Goal: Transaction & Acquisition: Download file/media

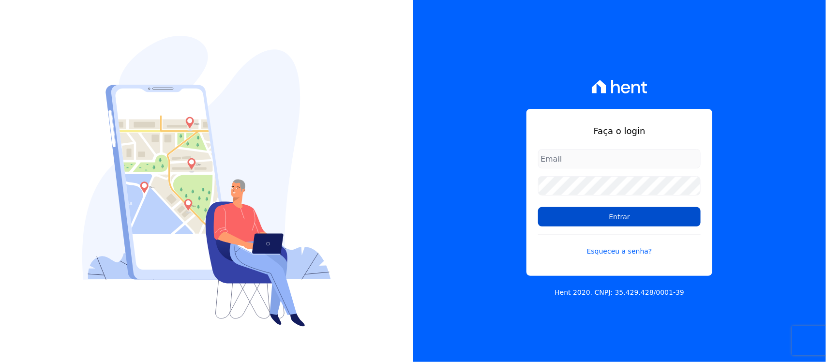
type input "nilda.moura@twtgrupo.com"
click at [602, 222] on input "Entrar" at bounding box center [619, 216] width 163 height 19
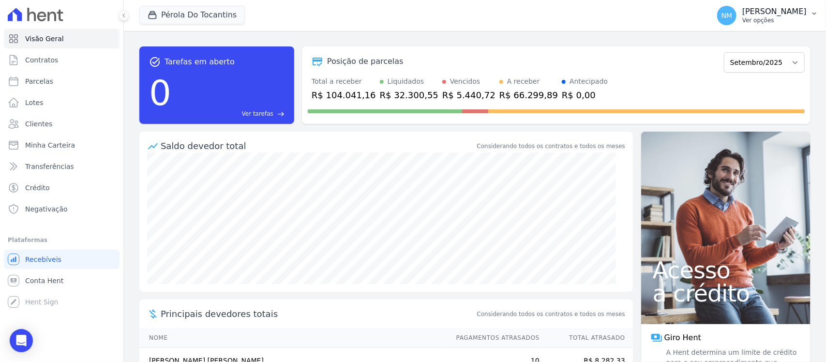
click at [814, 17] on button "NM [PERSON_NAME] Ver opções" at bounding box center [768, 15] width 117 height 27
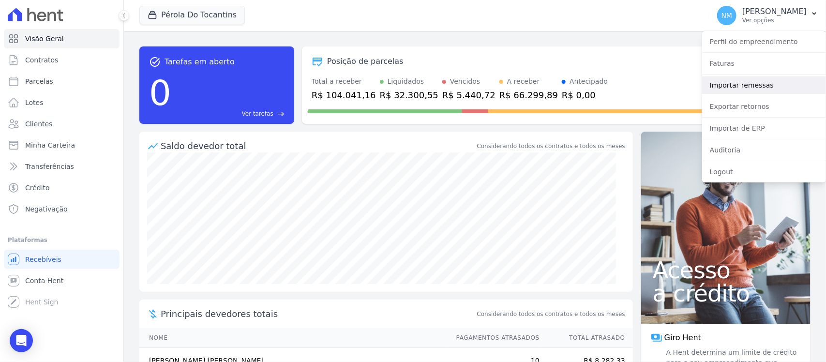
click at [749, 89] on link "Importar remessas" at bounding box center [764, 84] width 124 height 17
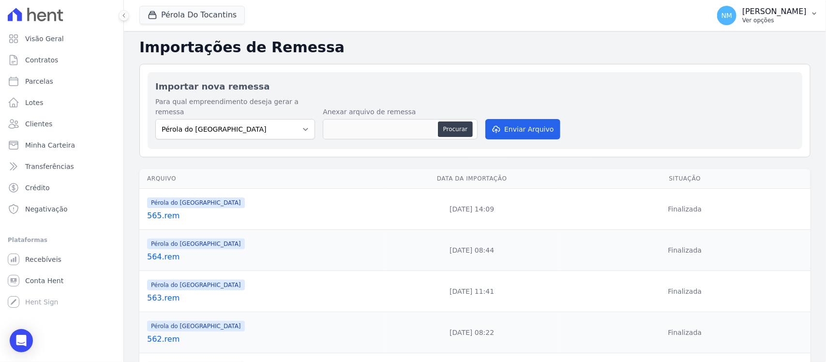
click at [812, 13] on icon "button" at bounding box center [815, 14] width 8 height 8
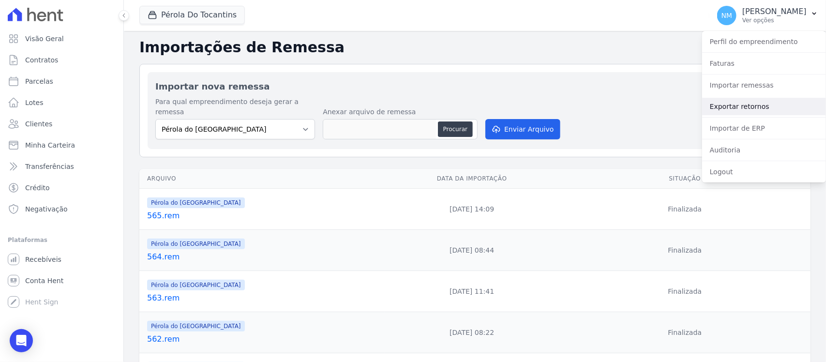
click at [736, 107] on link "Exportar retornos" at bounding box center [764, 106] width 124 height 17
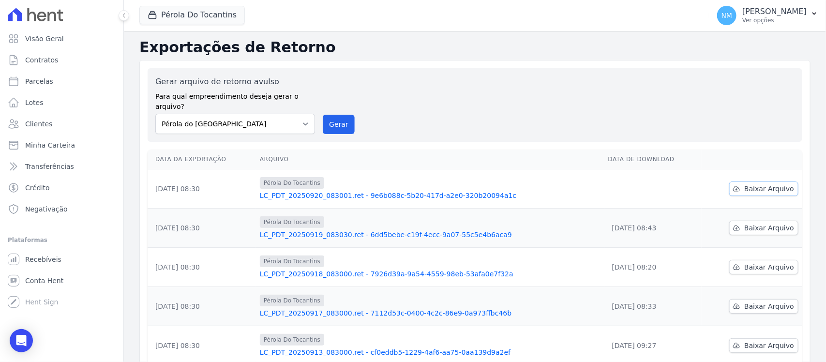
click at [738, 182] on link "Baixar Arquivo" at bounding box center [764, 189] width 69 height 15
click at [199, 19] on button "Pérola Do Tocantins" at bounding box center [192, 15] width 106 height 18
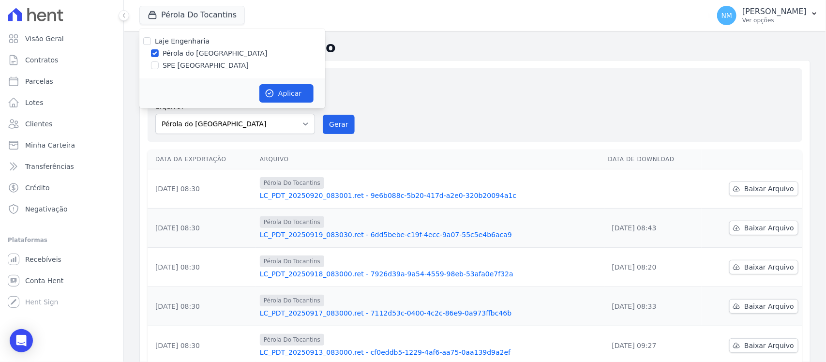
click at [182, 65] on label "SPE [GEOGRAPHIC_DATA]" at bounding box center [206, 66] width 86 height 10
click at [159, 65] on input "SPE [GEOGRAPHIC_DATA]" at bounding box center [155, 65] width 8 height 8
checkbox input "true"
click at [192, 51] on label "Pérola do [GEOGRAPHIC_DATA]" at bounding box center [215, 53] width 105 height 10
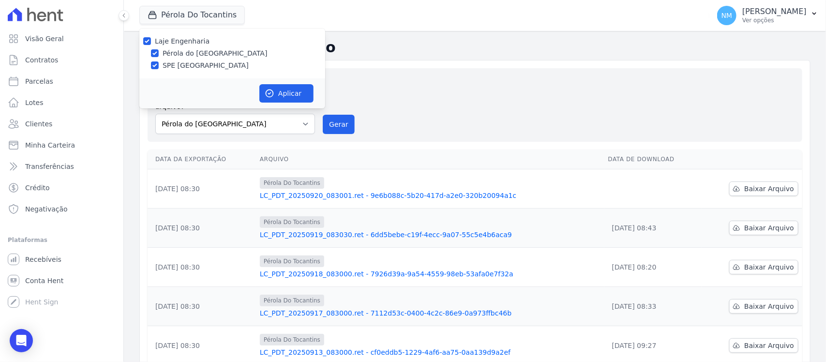
click at [159, 51] on input "Pérola do [GEOGRAPHIC_DATA]" at bounding box center [155, 53] width 8 height 8
checkbox input "false"
drag, startPoint x: 279, startPoint y: 91, endPoint x: 463, endPoint y: 110, distance: 185.4
click at [279, 91] on button "Aplicar" at bounding box center [286, 93] width 54 height 18
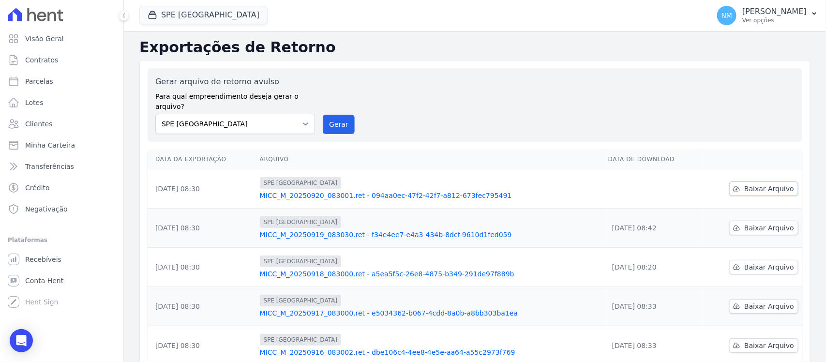
click at [753, 184] on span "Baixar Arquivo" at bounding box center [770, 189] width 50 height 10
